Goal: Information Seeking & Learning: Learn about a topic

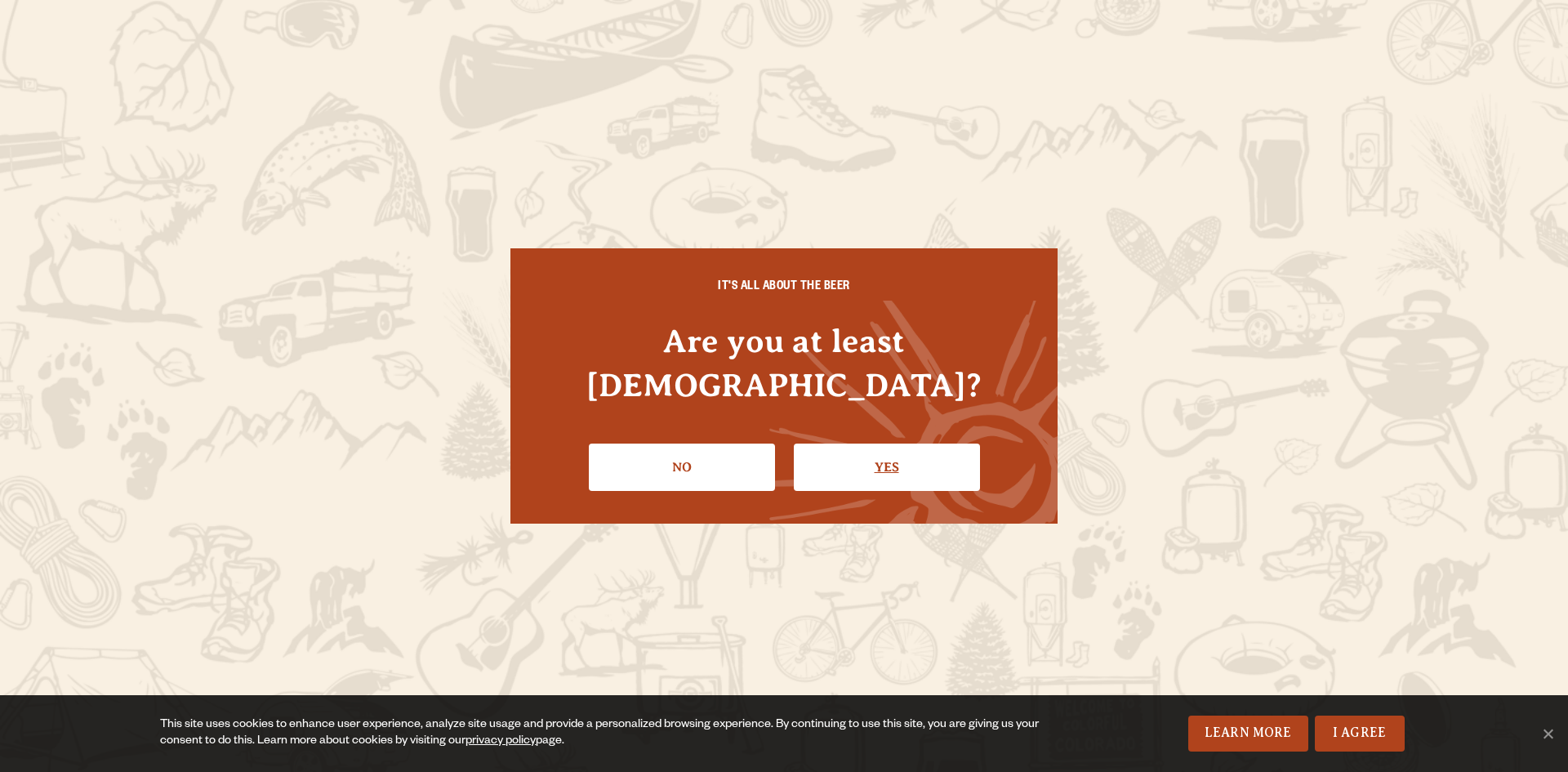
click at [840, 443] on link "Yes" at bounding box center [886, 466] width 186 height 47
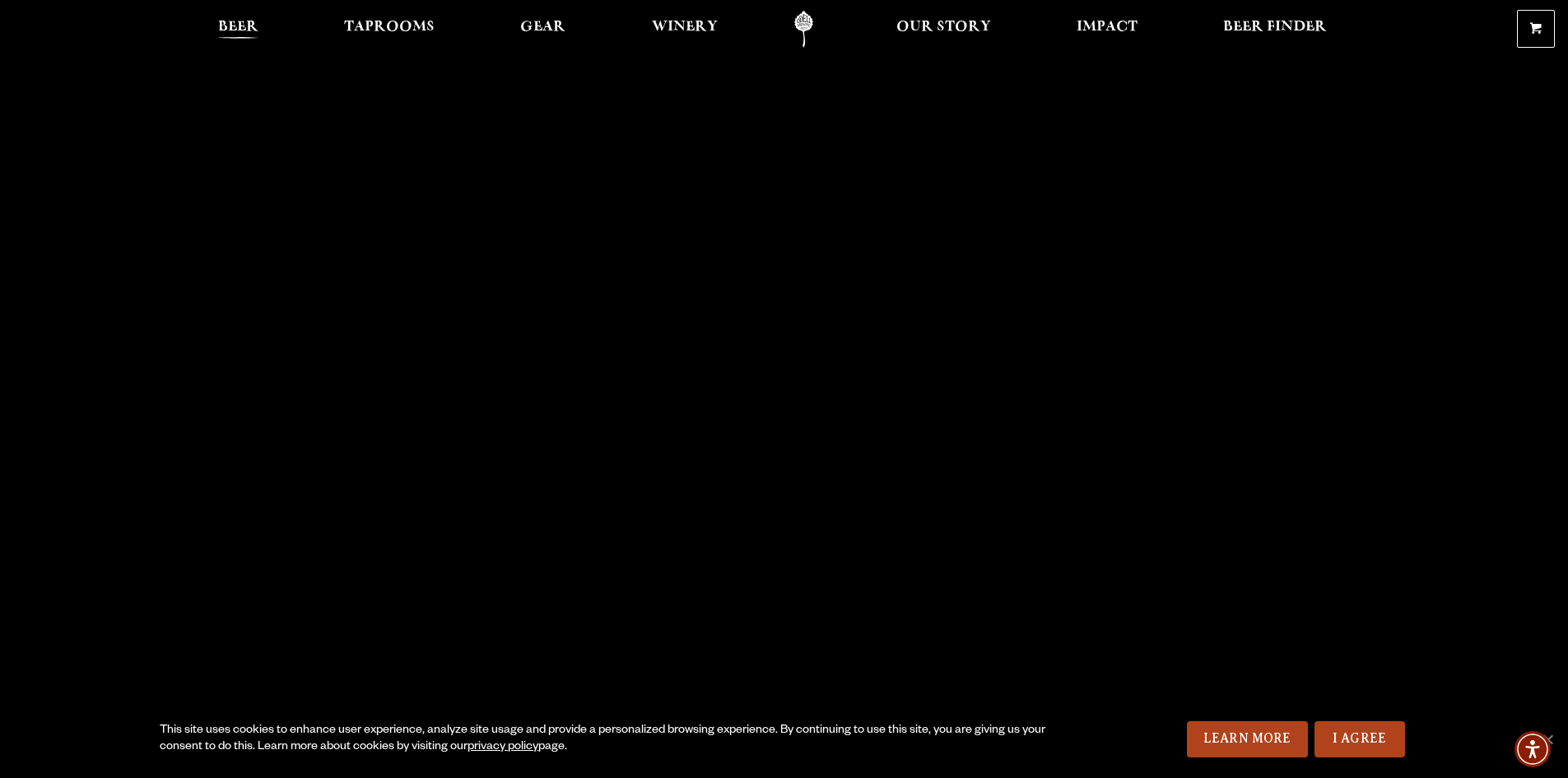
click at [239, 22] on span "Beer" at bounding box center [238, 27] width 40 height 13
click at [241, 30] on span "Beer" at bounding box center [238, 27] width 40 height 13
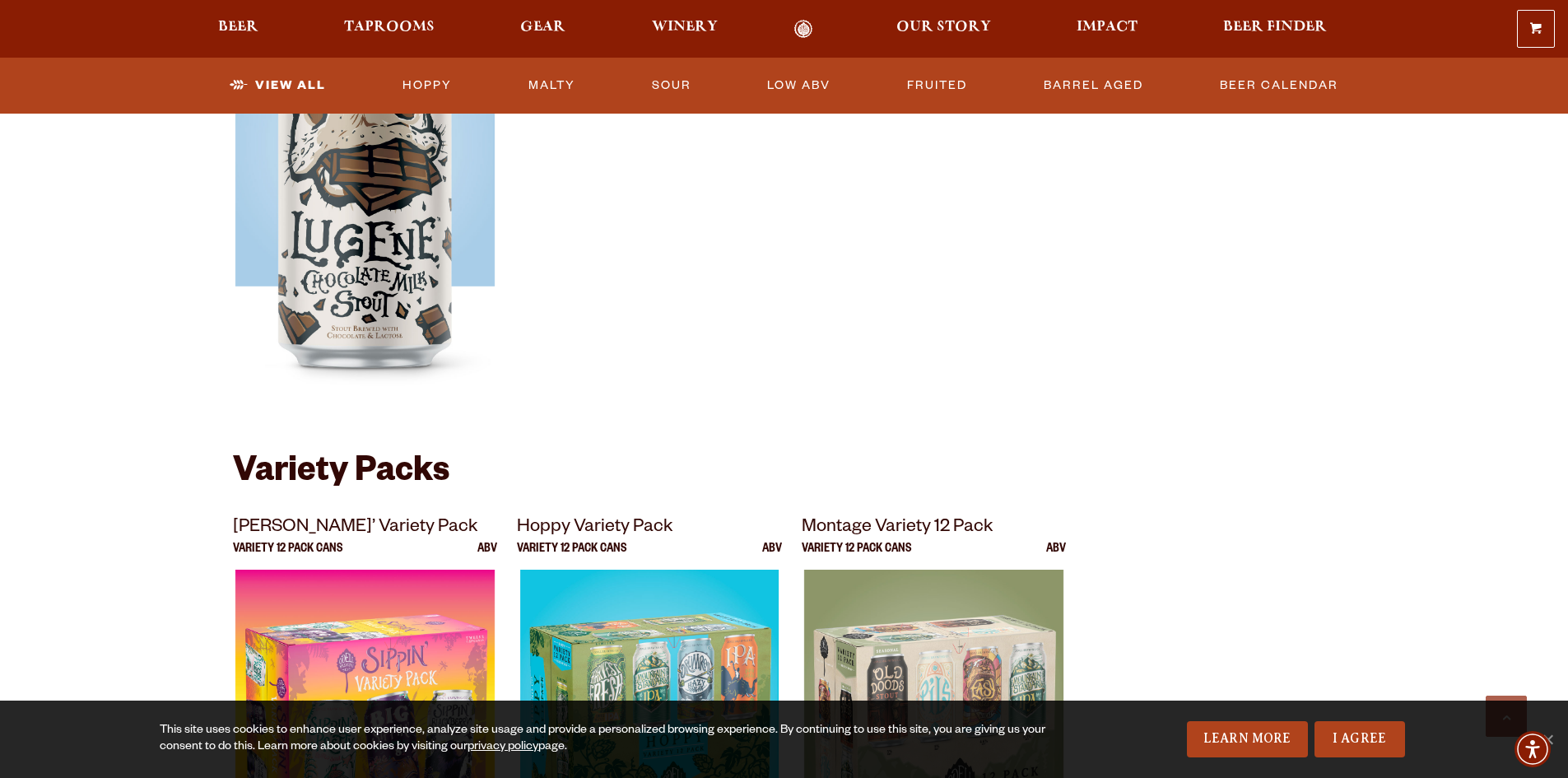
scroll to position [3045, 0]
